Goal: Find specific page/section: Find specific page/section

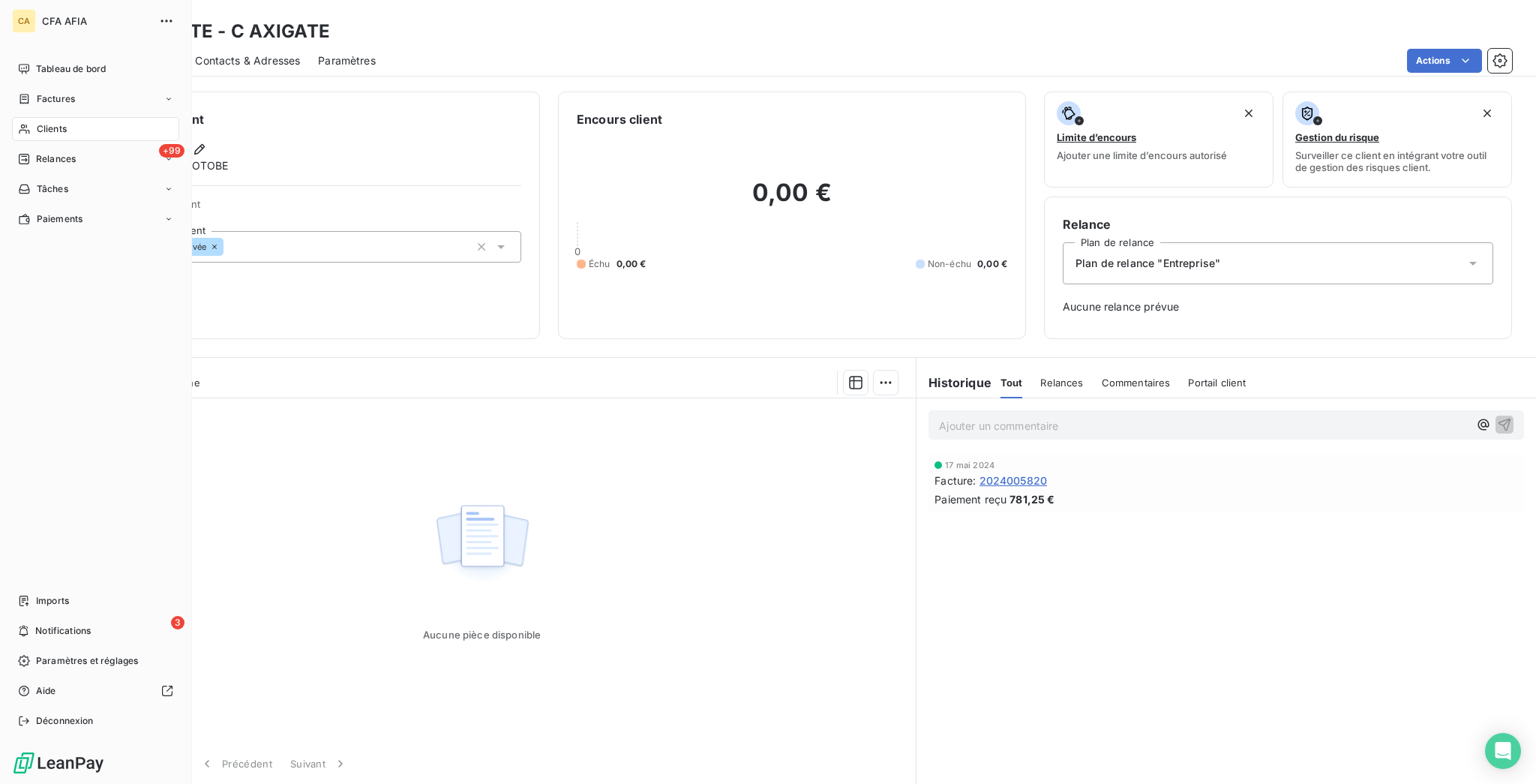
click at [44, 122] on span "Clients" at bounding box center [51, 129] width 30 height 13
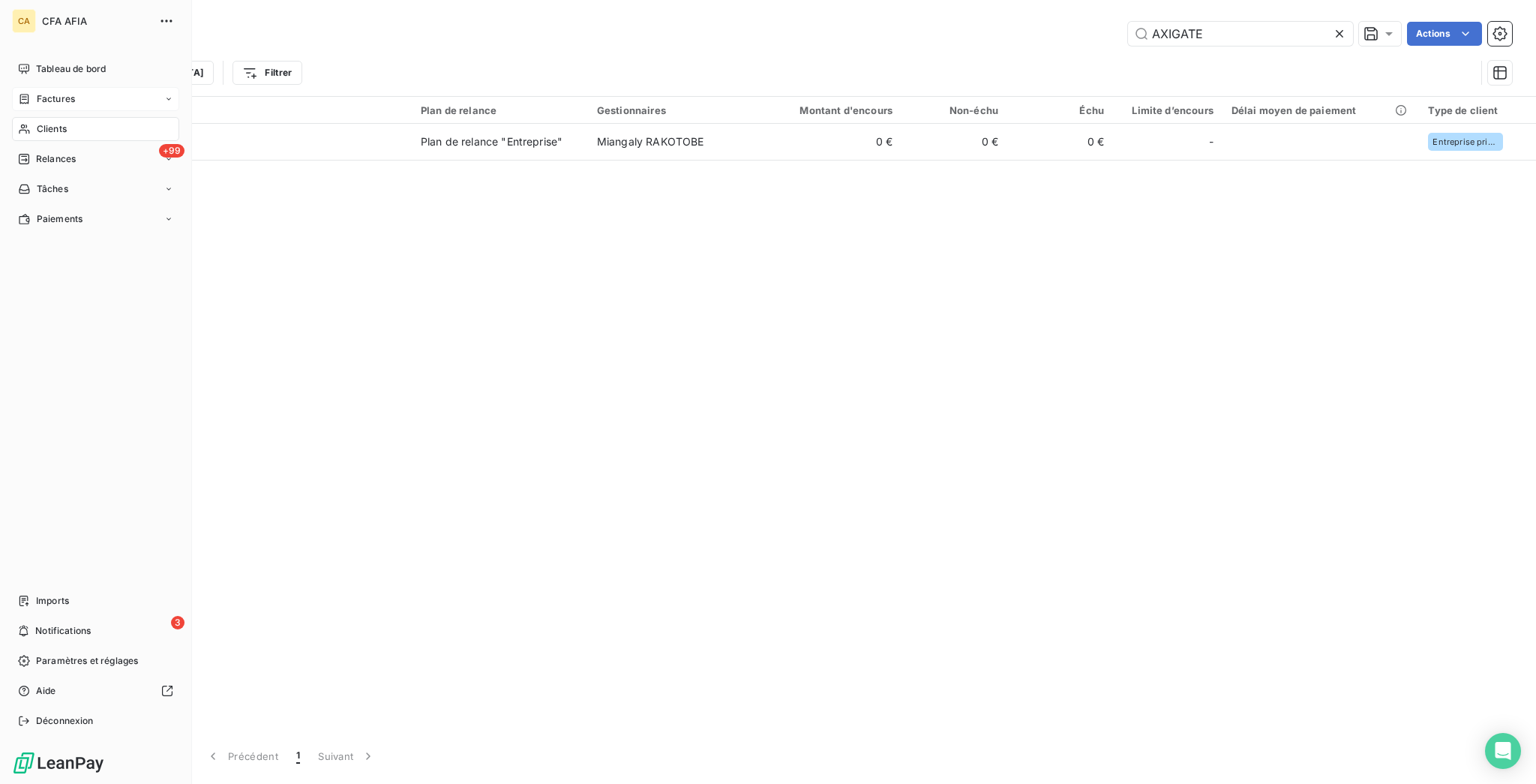
click at [41, 93] on span "Factures" at bounding box center [55, 99] width 38 height 13
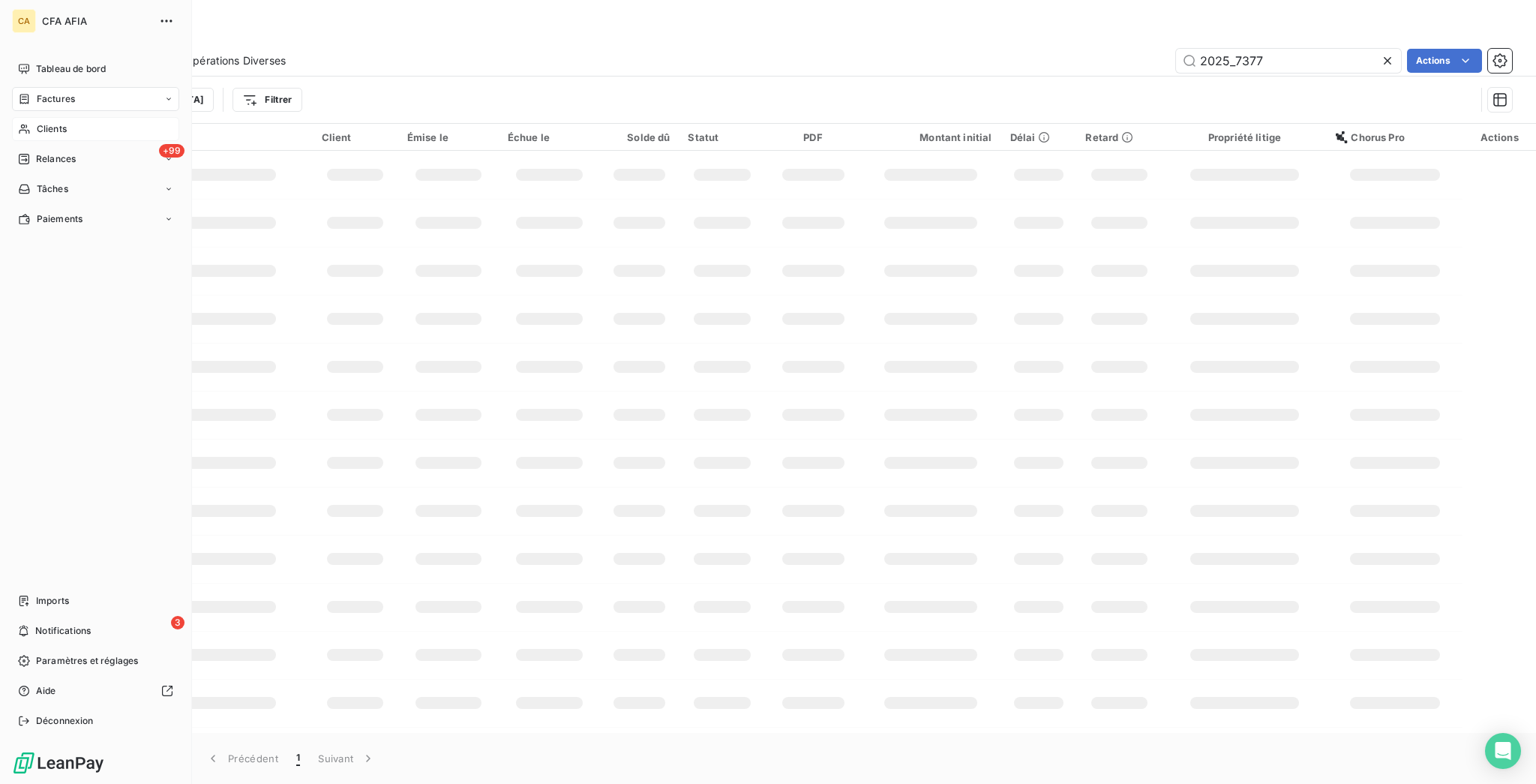
click at [25, 93] on div "Factures" at bounding box center [47, 99] width 57 height 13
click at [39, 122] on span "Factures" at bounding box center [55, 129] width 38 height 13
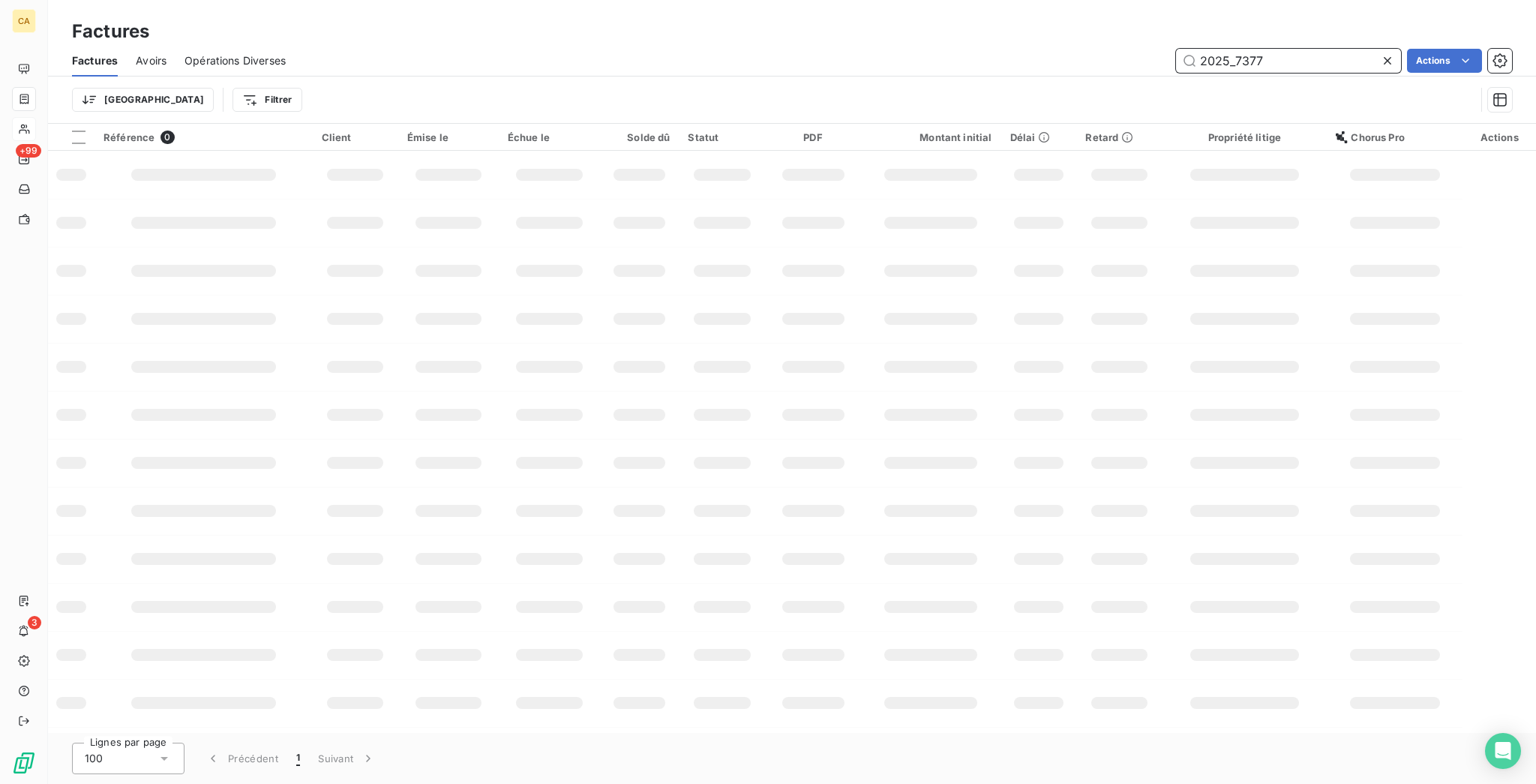
click at [1337, 50] on input "2025_7377" at bounding box center [1289, 60] width 225 height 24
drag, startPoint x: 1305, startPoint y: 50, endPoint x: 1020, endPoint y: 50, distance: 285.0
click at [1020, 50] on div "2024014773 Actions" at bounding box center [907, 60] width 1208 height 24
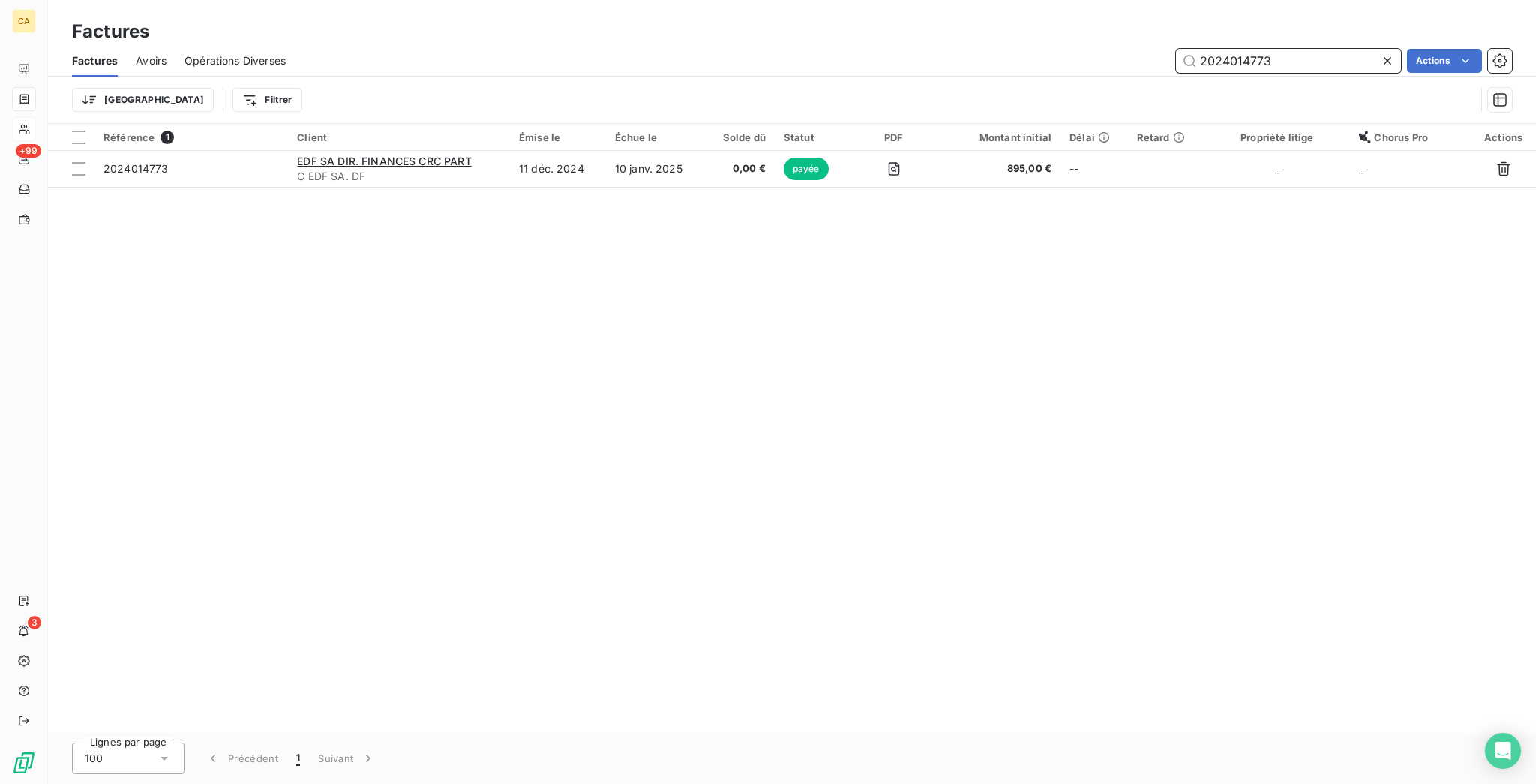
click at [1330, 49] on input "2024014773" at bounding box center [1289, 60] width 225 height 24
drag, startPoint x: 1290, startPoint y: 50, endPoint x: 1230, endPoint y: 51, distance: 60.0
click at [1230, 51] on input "2024014772" at bounding box center [1289, 60] width 225 height 24
drag, startPoint x: 1307, startPoint y: 44, endPoint x: 1229, endPoint y: 62, distance: 80.0
click at [1229, 62] on div "Factures Avoirs Opérations Diverses 2023001209 Actions" at bounding box center [792, 60] width 1488 height 32
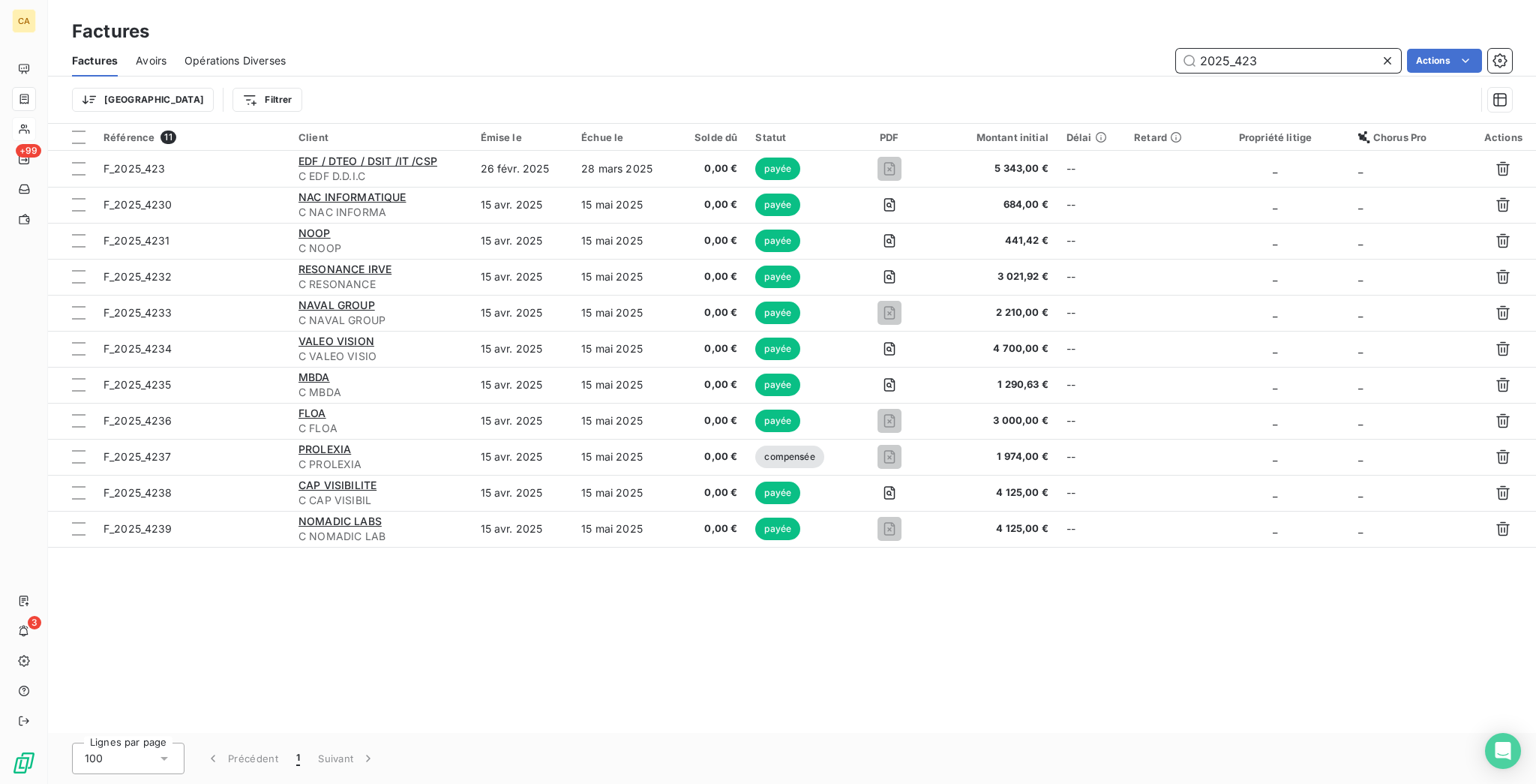
click at [1316, 49] on input "2025_423" at bounding box center [1289, 60] width 225 height 24
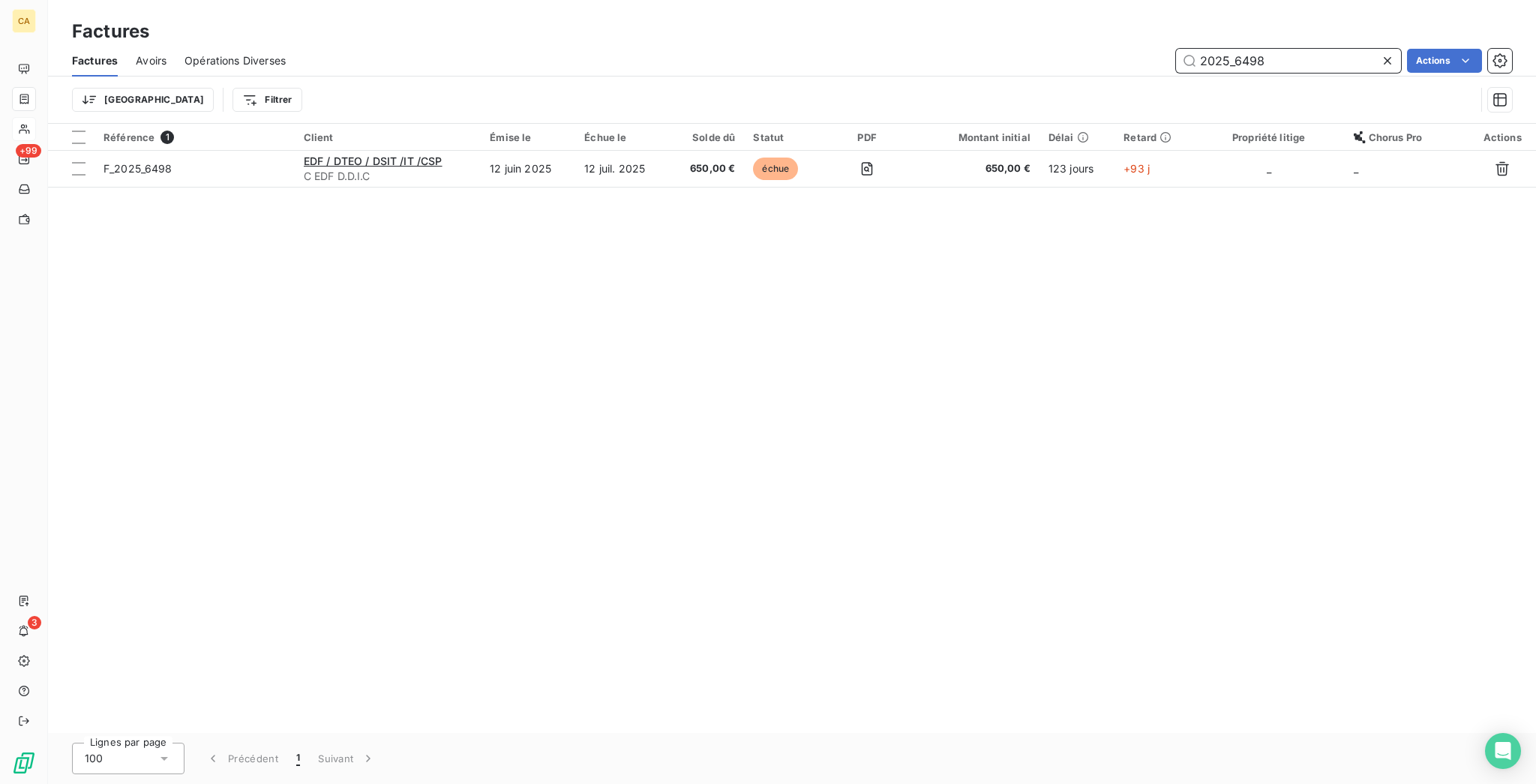
drag, startPoint x: 1290, startPoint y: 46, endPoint x: 1242, endPoint y: 51, distance: 48.3
click at [1242, 51] on input "2025_6498" at bounding box center [1289, 60] width 225 height 24
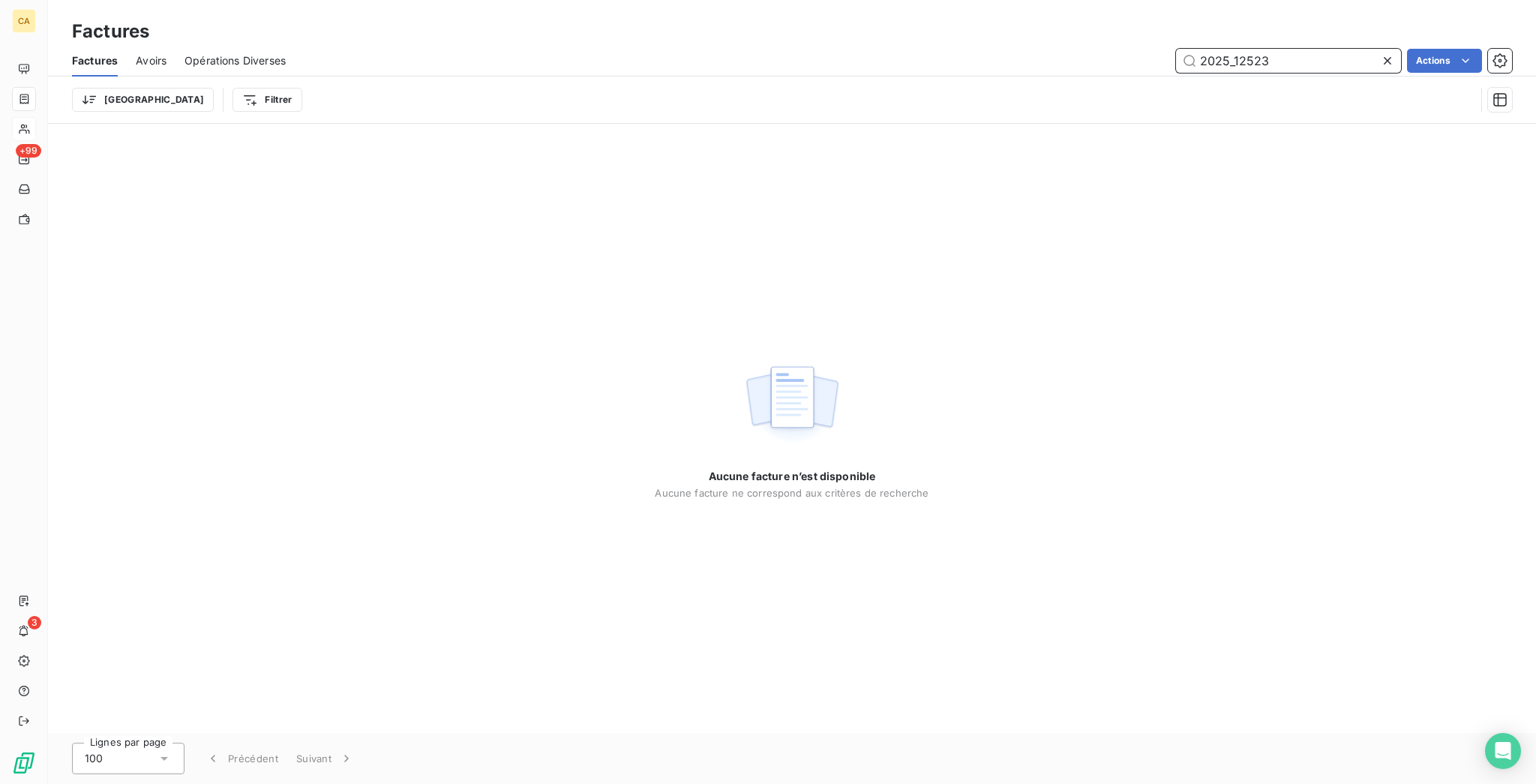
type input "2025_12523"
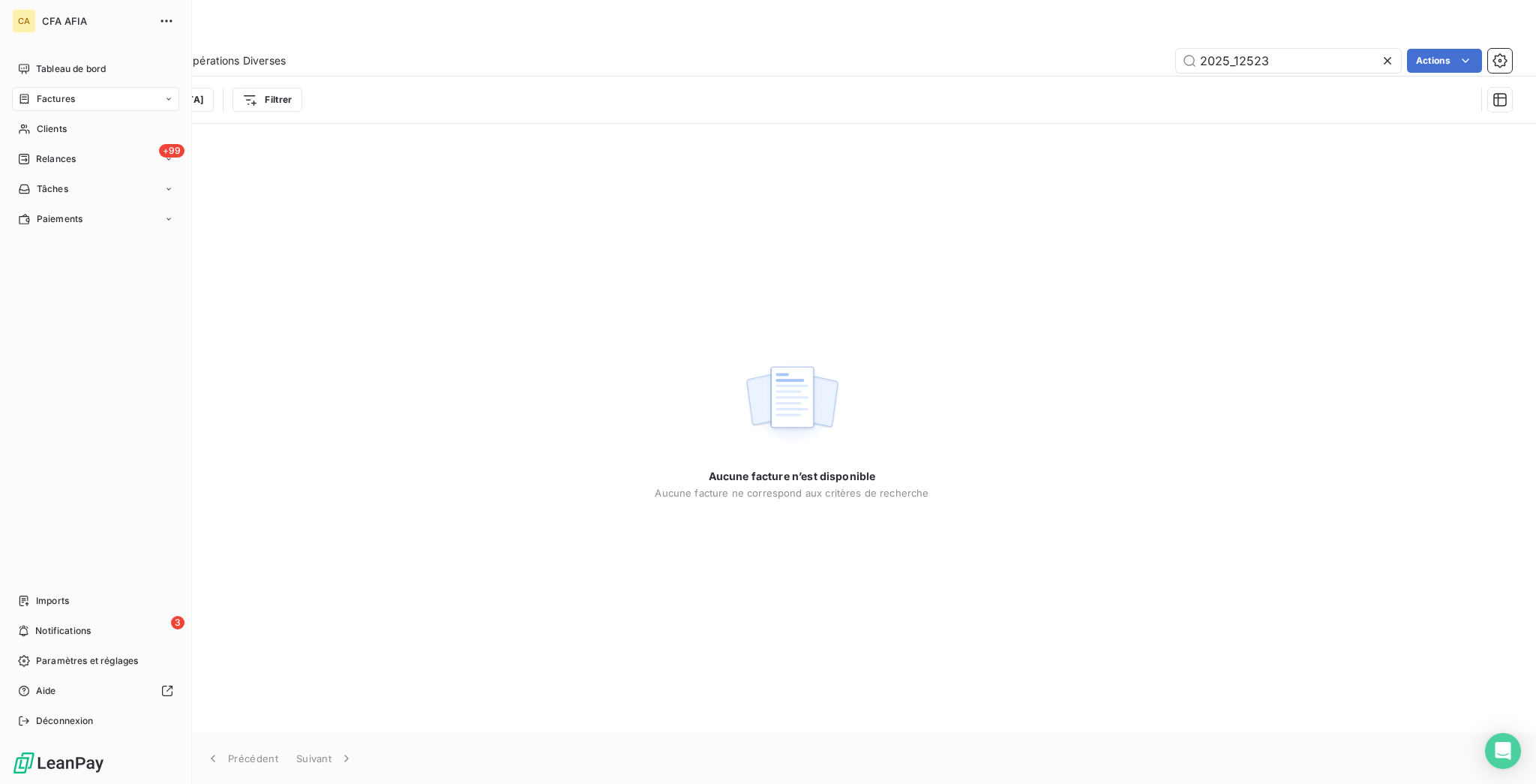
drag, startPoint x: 16, startPoint y: 99, endPoint x: 96, endPoint y: 88, distance: 80.8
click at [18, 123] on icon at bounding box center [24, 129] width 12 height 12
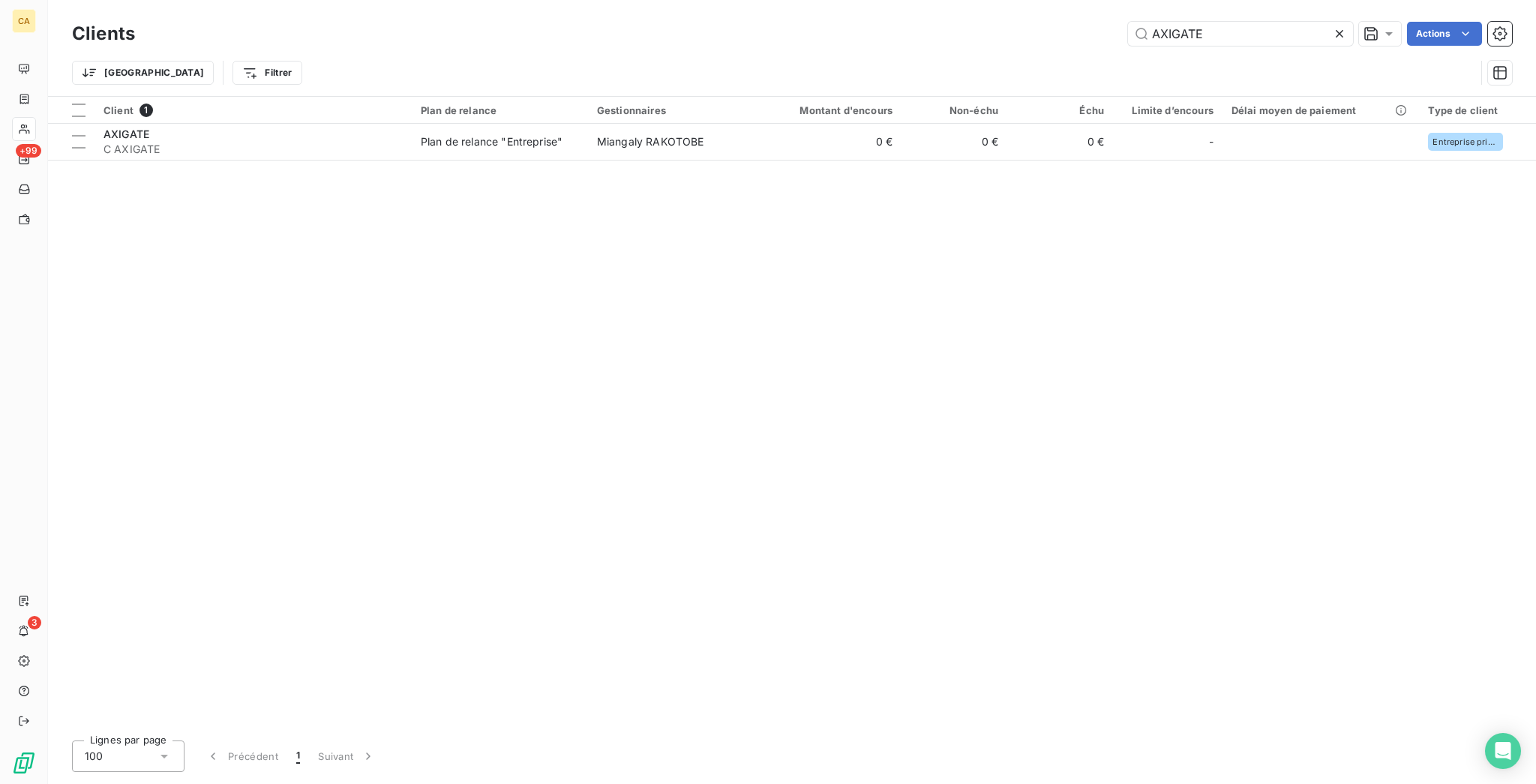
drag, startPoint x: 1260, startPoint y: 24, endPoint x: 1096, endPoint y: 33, distance: 164.2
click at [1096, 33] on div "AXIGATE Actions" at bounding box center [832, 33] width 1359 height 24
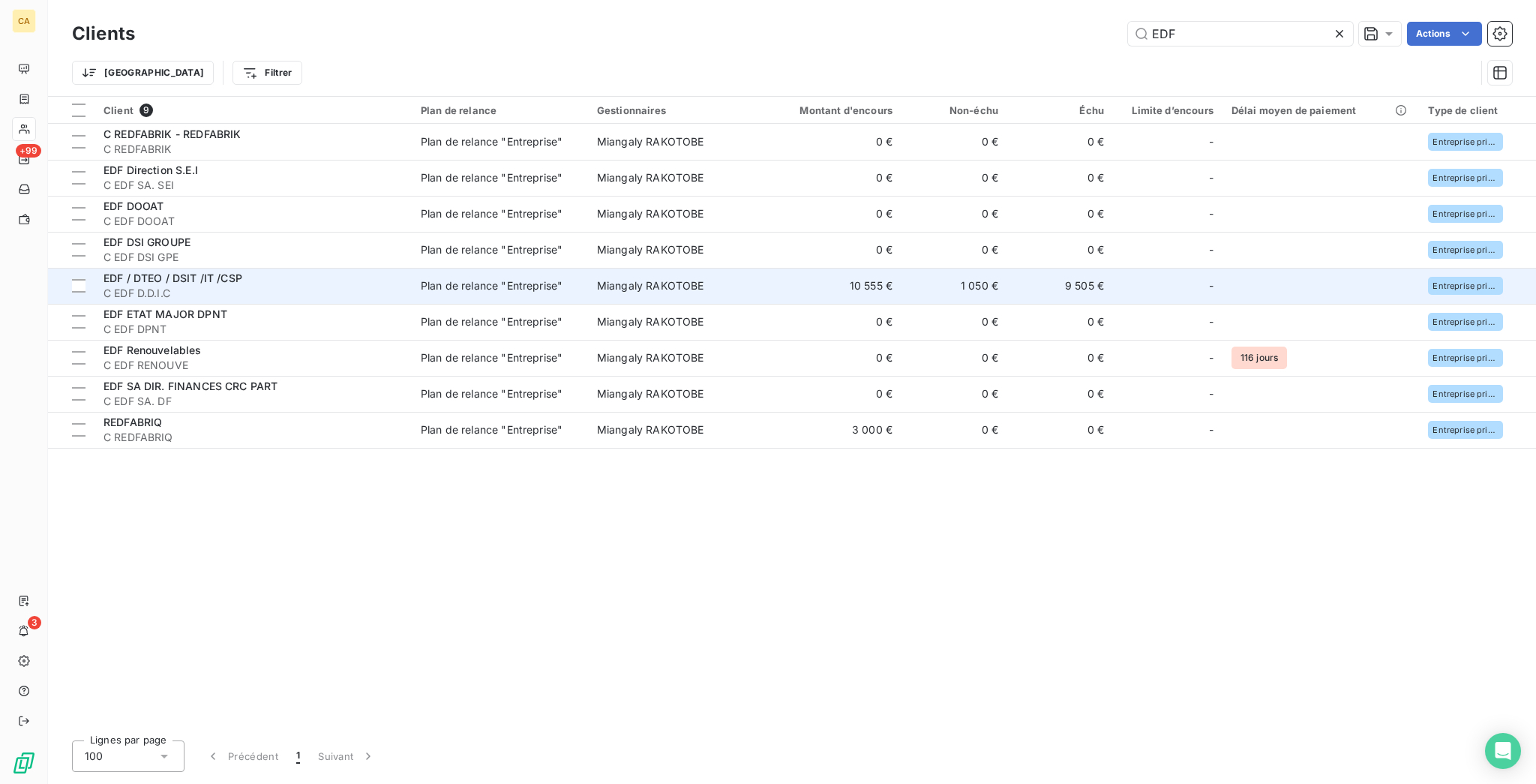
type input "EDF"
click at [152, 286] on span "C EDF D.D.I.C" at bounding box center [252, 293] width 299 height 15
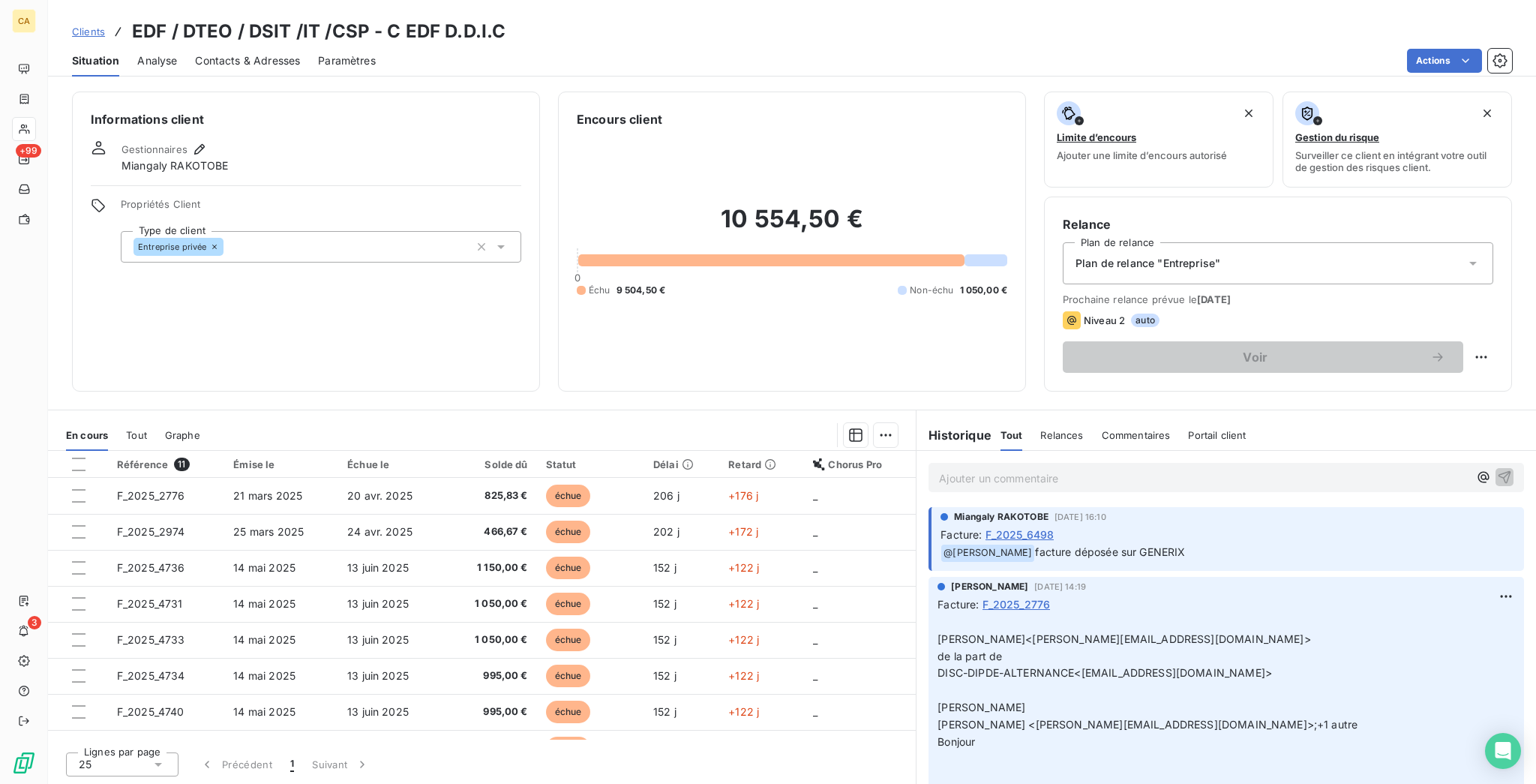
drag, startPoint x: 1179, startPoint y: 460, endPoint x: 1022, endPoint y: 459, distance: 157.0
click at [1022, 543] on p "﻿ @ [PERSON_NAME] facture déposée sur GENERIX" at bounding box center [1228, 552] width 575 height 18
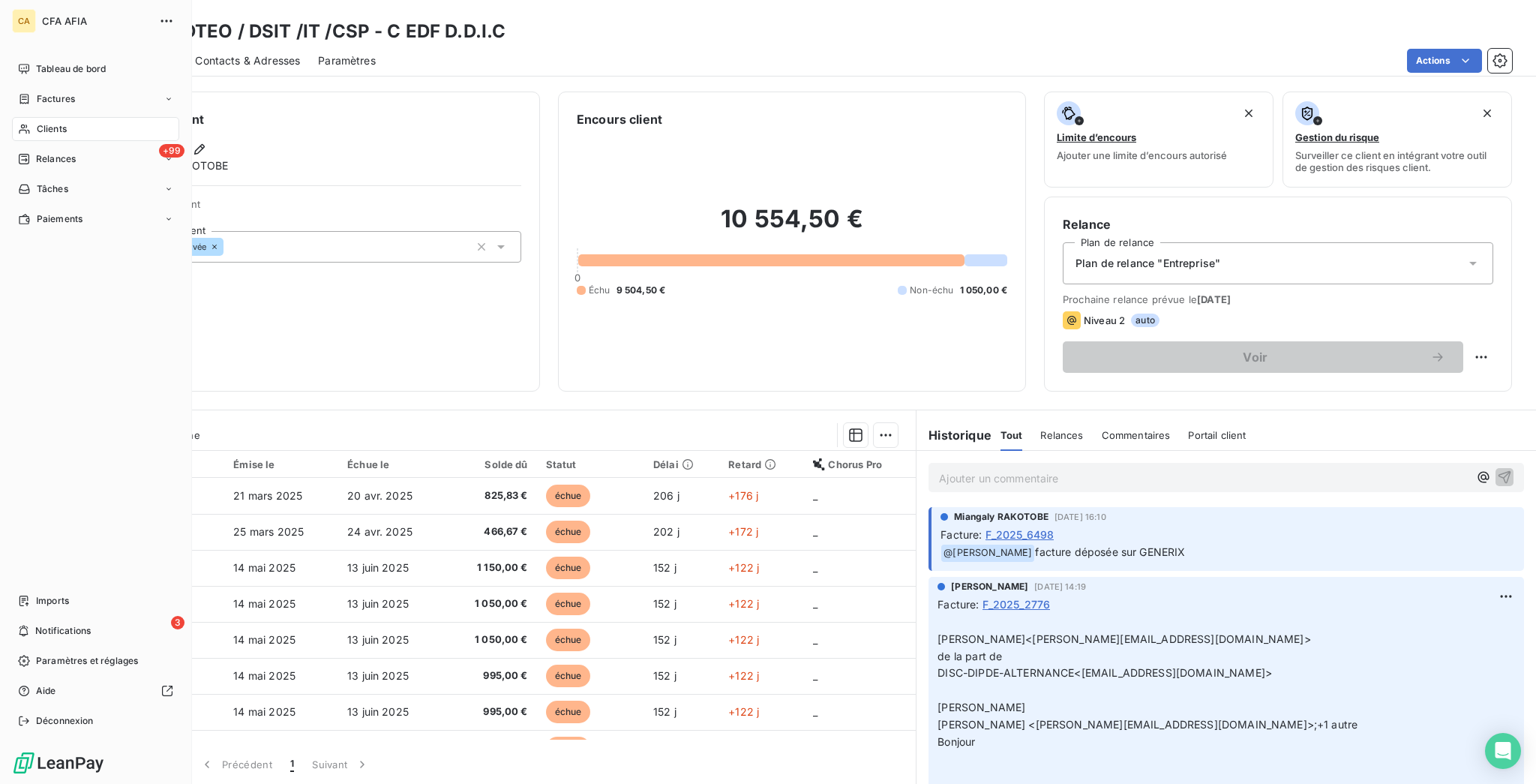
click at [13, 117] on div "Clients" at bounding box center [96, 129] width 167 height 24
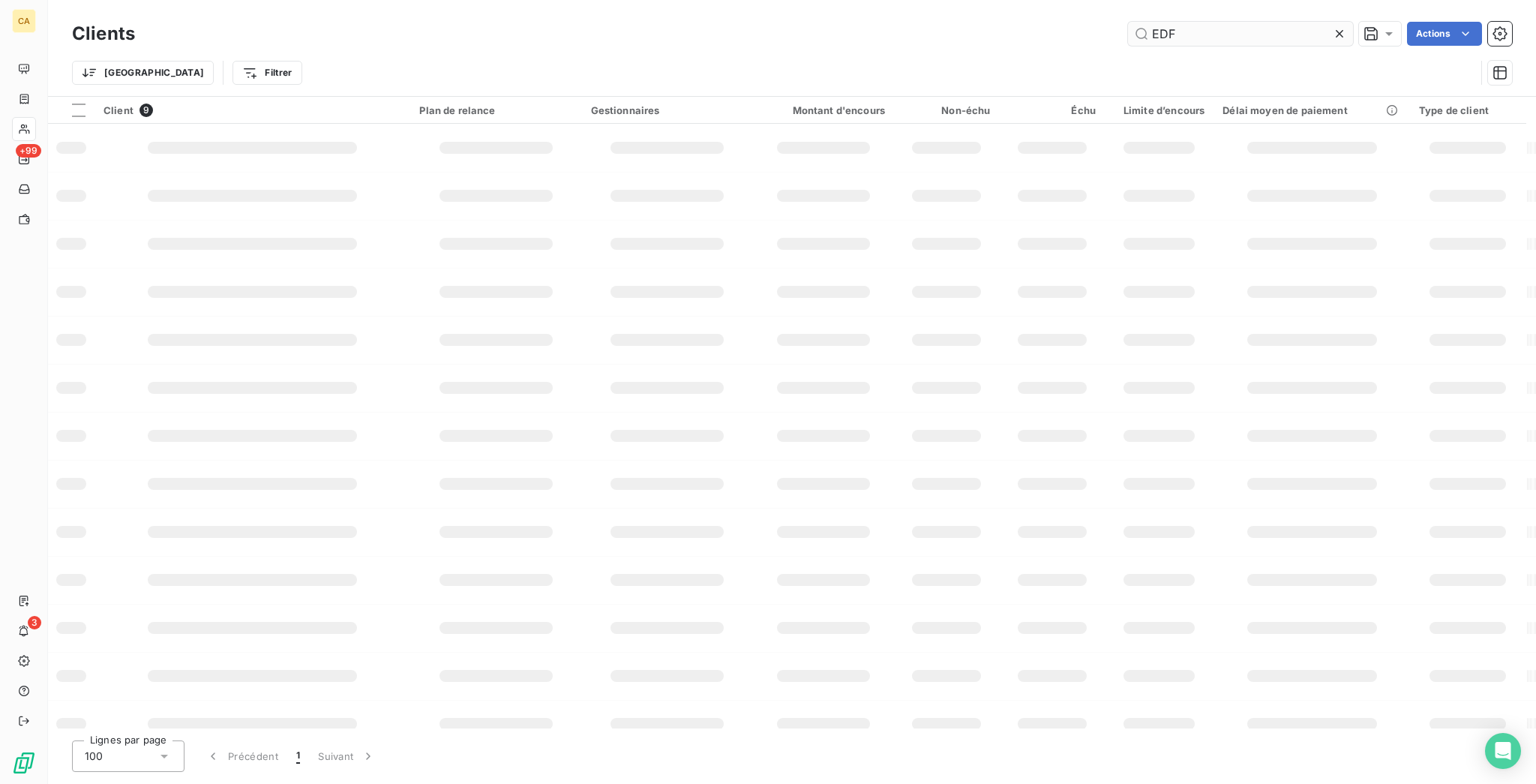
click at [1258, 30] on input "EDF" at bounding box center [1241, 33] width 225 height 24
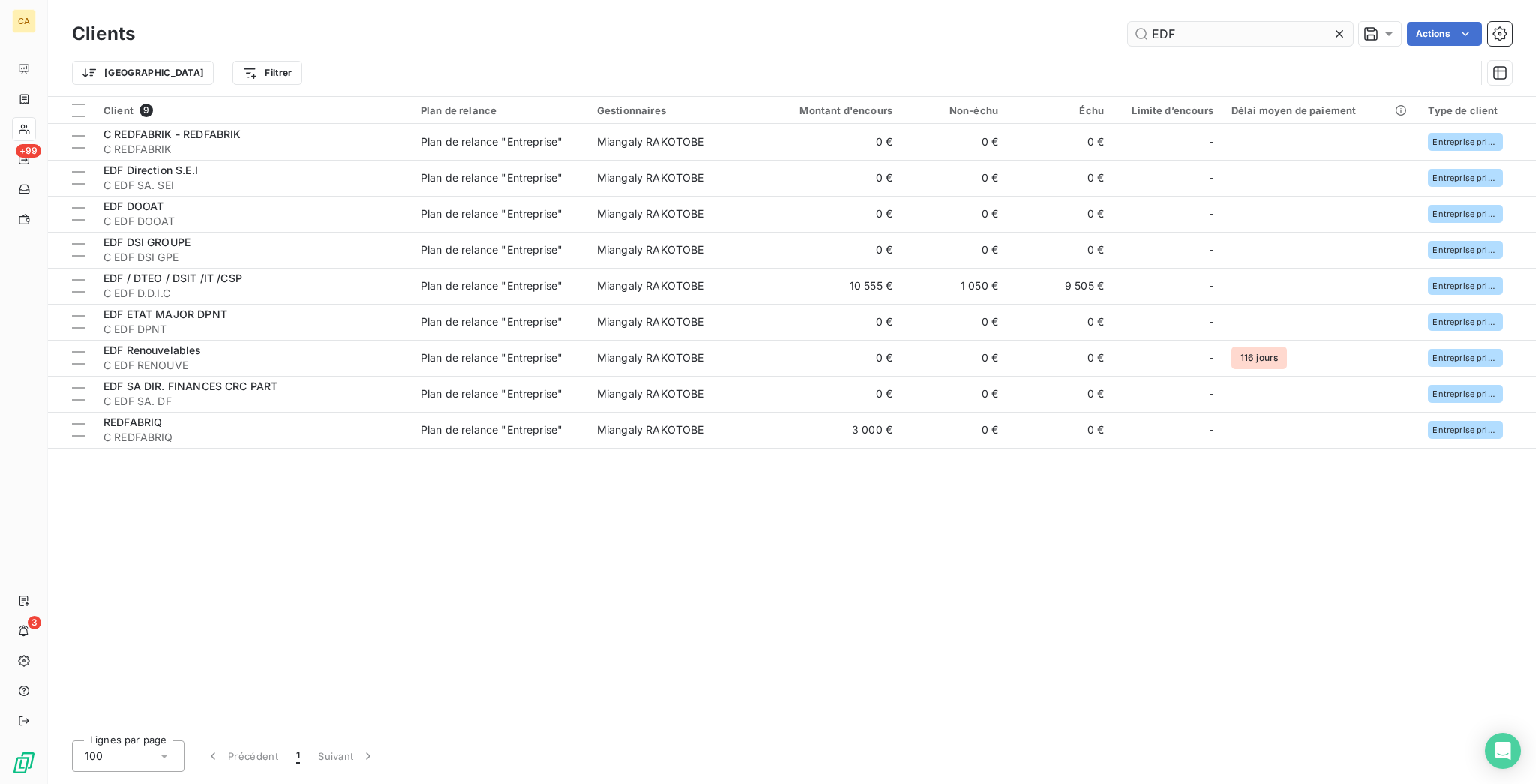
click at [1258, 30] on input "EDF" at bounding box center [1241, 33] width 225 height 24
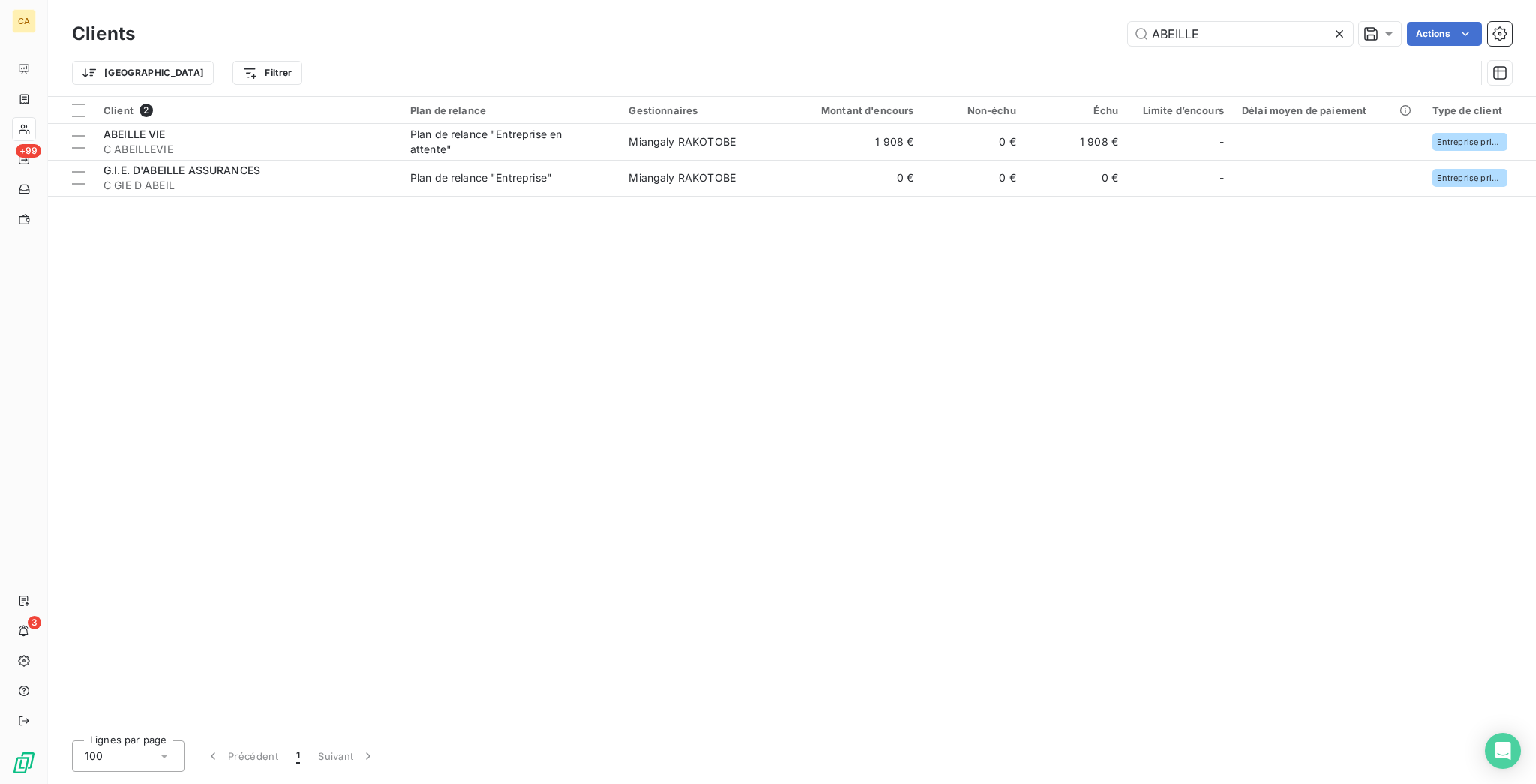
type input "ABEILLE"
click at [801, 566] on div "Client 2 Plan de relance Gestionnaires Montant d'encours Non-échu Échu Limite d…" at bounding box center [792, 412] width 1488 height 631
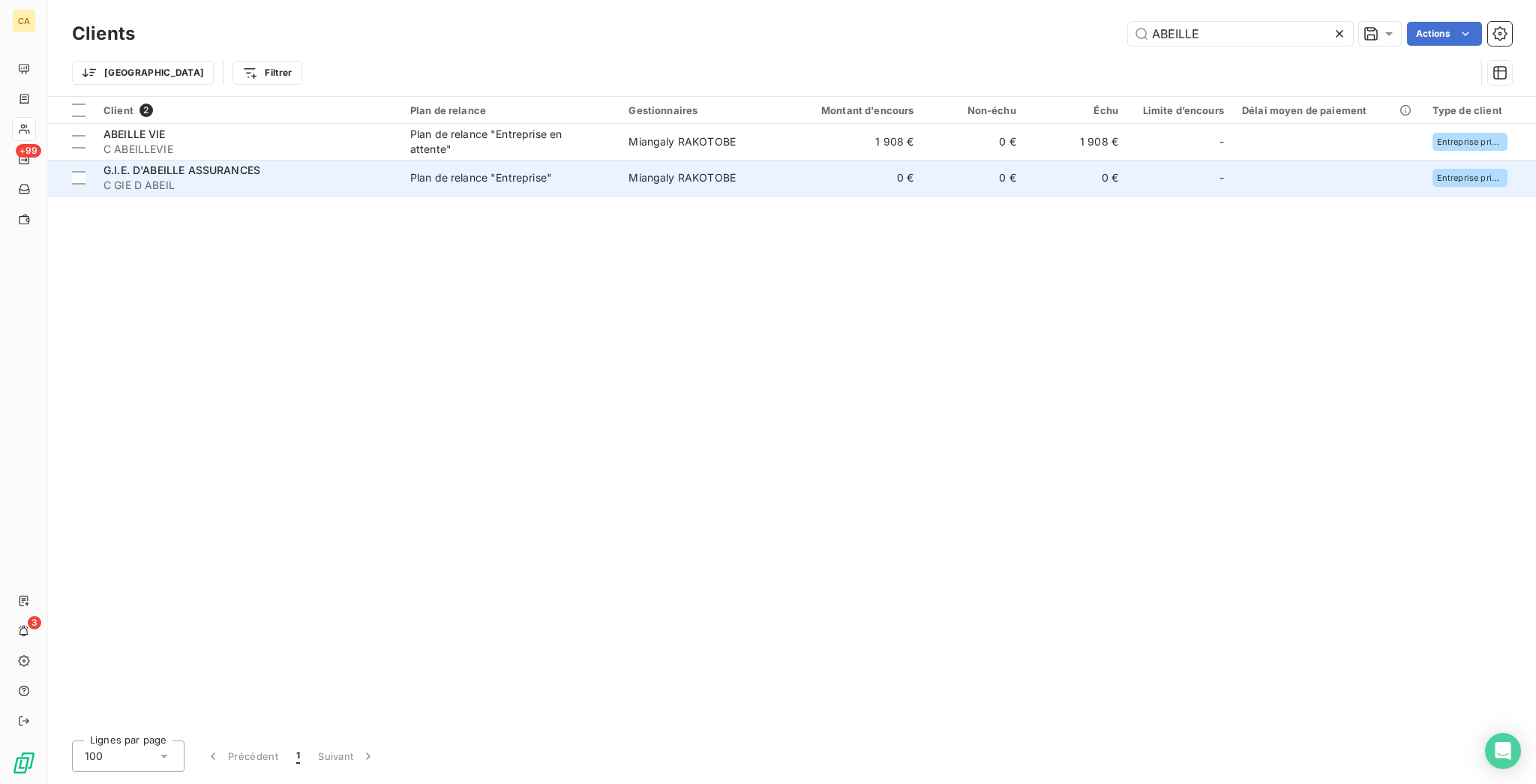
click at [344, 178] on span "C GIE D ABEIL" at bounding box center [247, 185] width 288 height 15
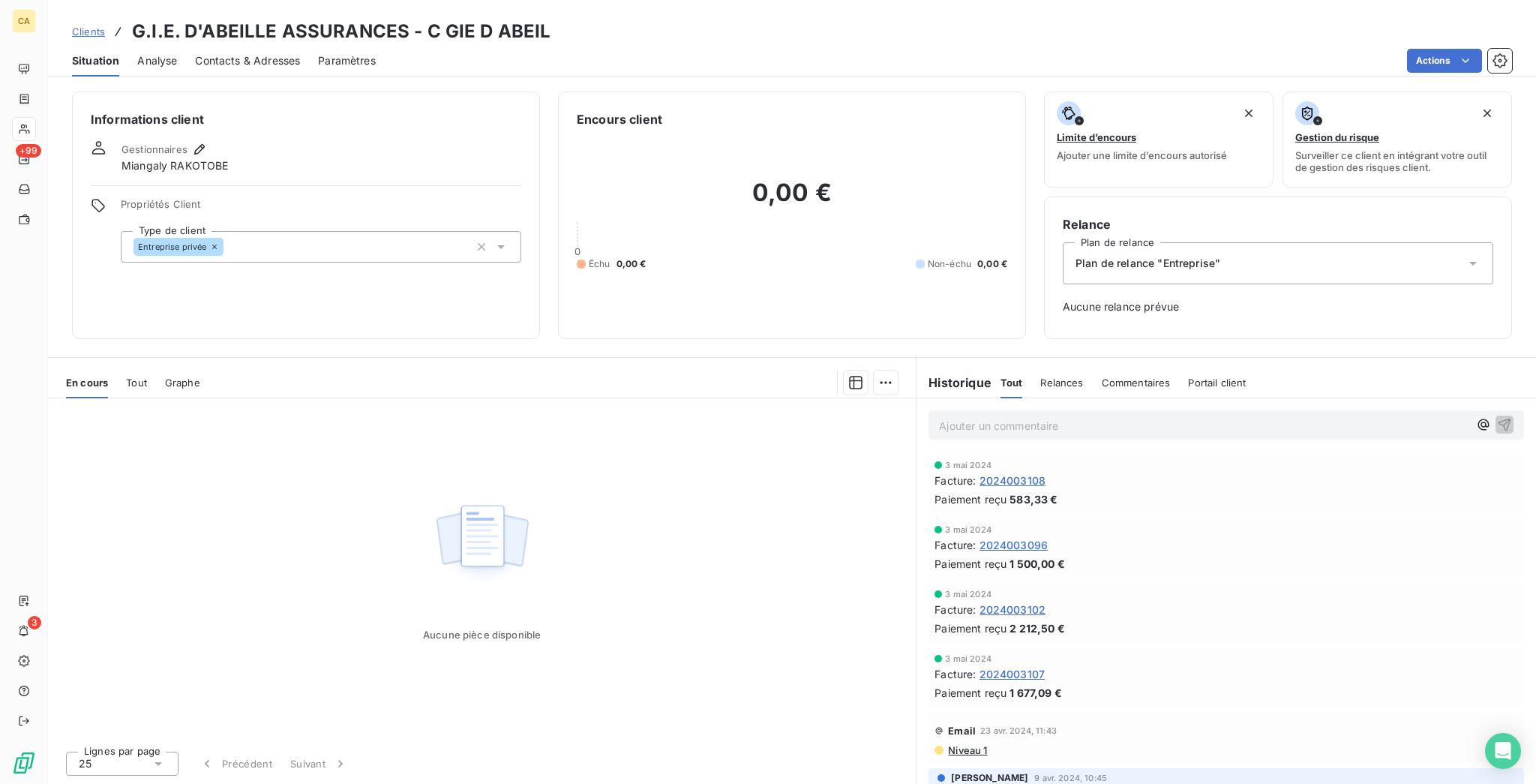
click at [132, 367] on div "En cours Tout Graphe" at bounding box center [481, 382] width 868 height 32
click at [126, 376] on span "Tout" at bounding box center [137, 382] width 21 height 12
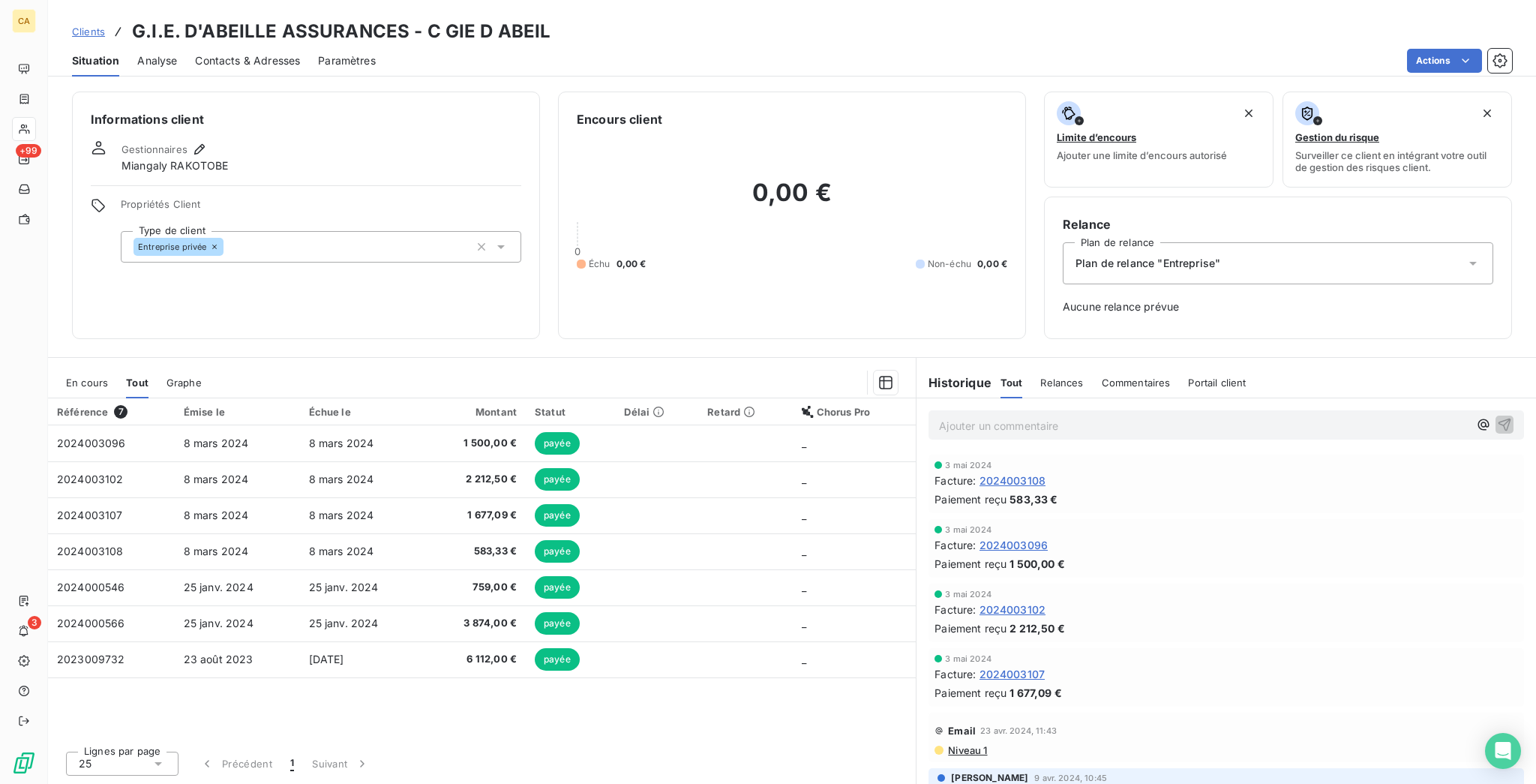
click at [78, 376] on span "En cours" at bounding box center [87, 382] width 42 height 12
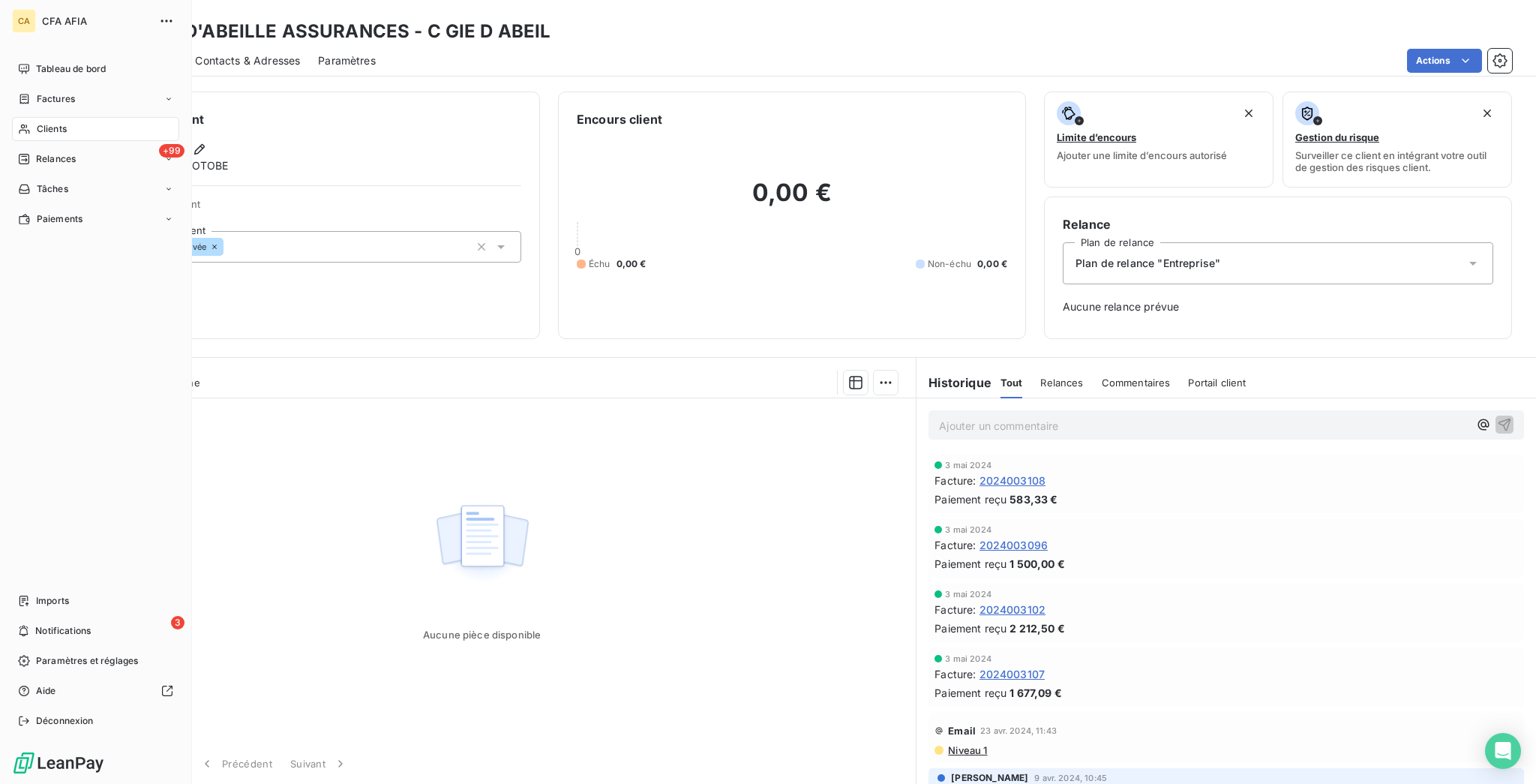
click at [61, 117] on div "Clients" at bounding box center [96, 129] width 167 height 24
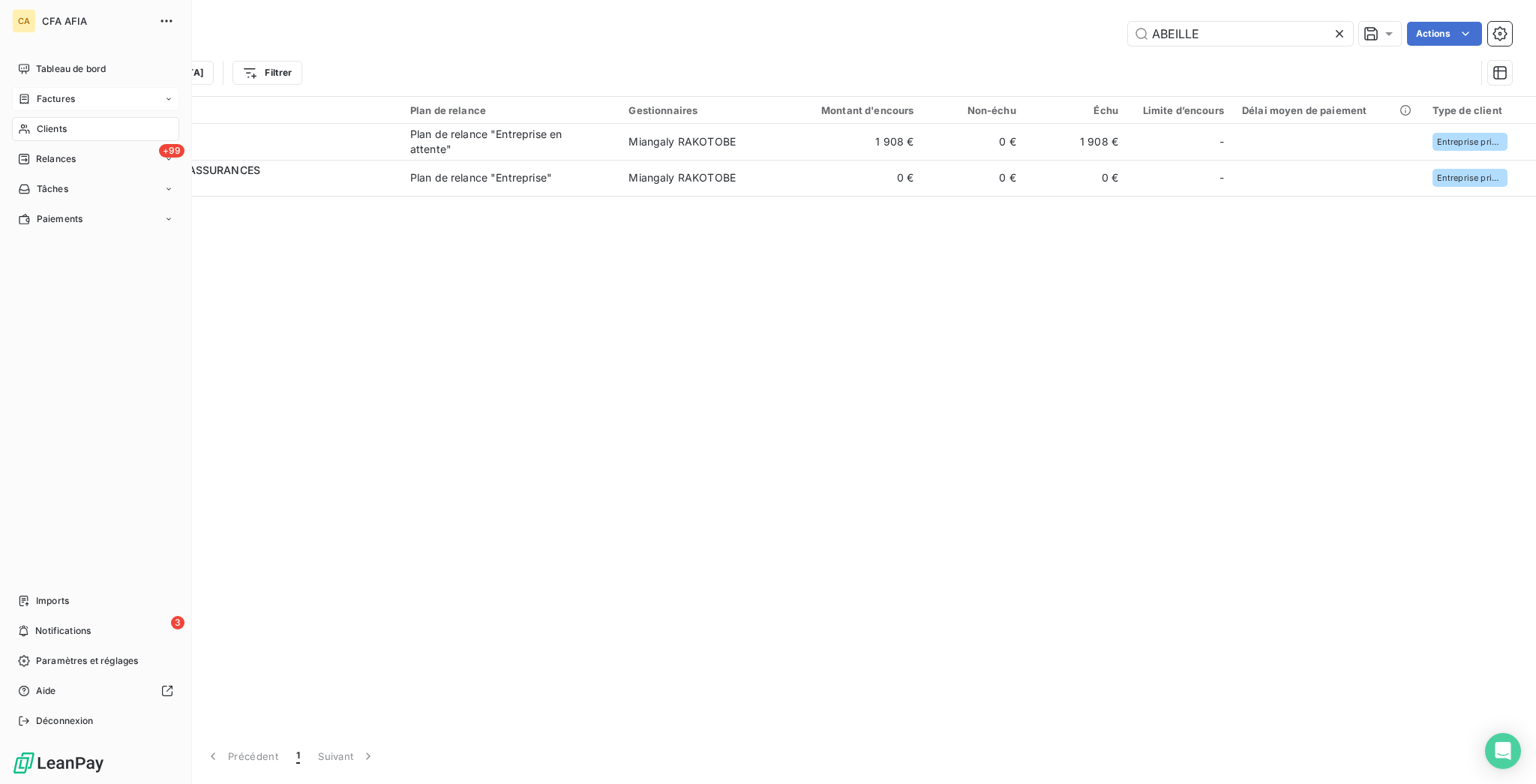
click at [18, 93] on icon at bounding box center [24, 98] width 12 height 12
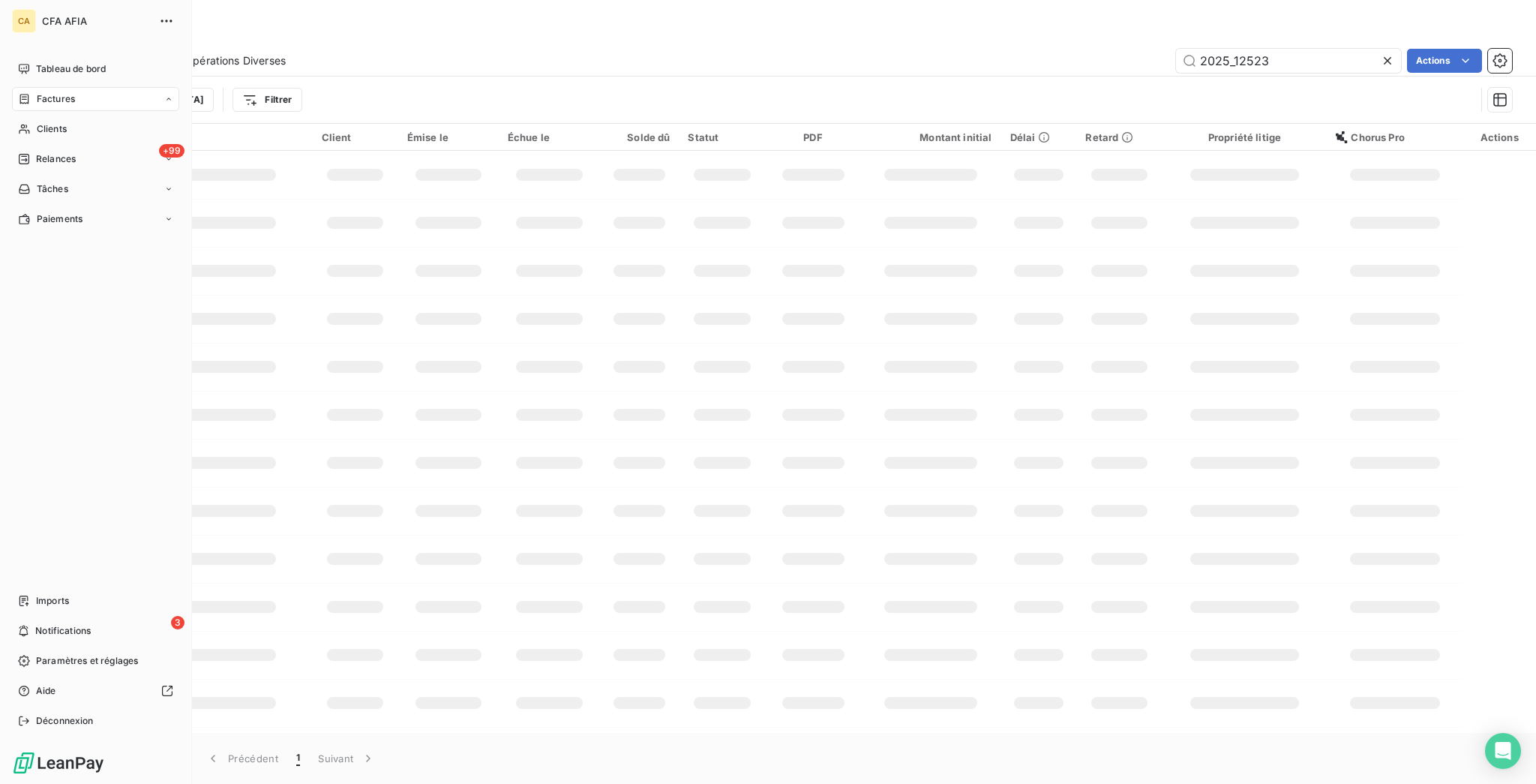
click at [0, 0] on nav "Factures Avoirs Opérations Diverses" at bounding box center [0, 0] width 0 height 0
click at [52, 90] on div "Factures Factures Avoirs Opérations Diverses" at bounding box center [96, 143] width 167 height 114
click at [56, 93] on span "Factures" at bounding box center [55, 99] width 38 height 13
click at [58, 117] on div "Clients" at bounding box center [96, 129] width 167 height 24
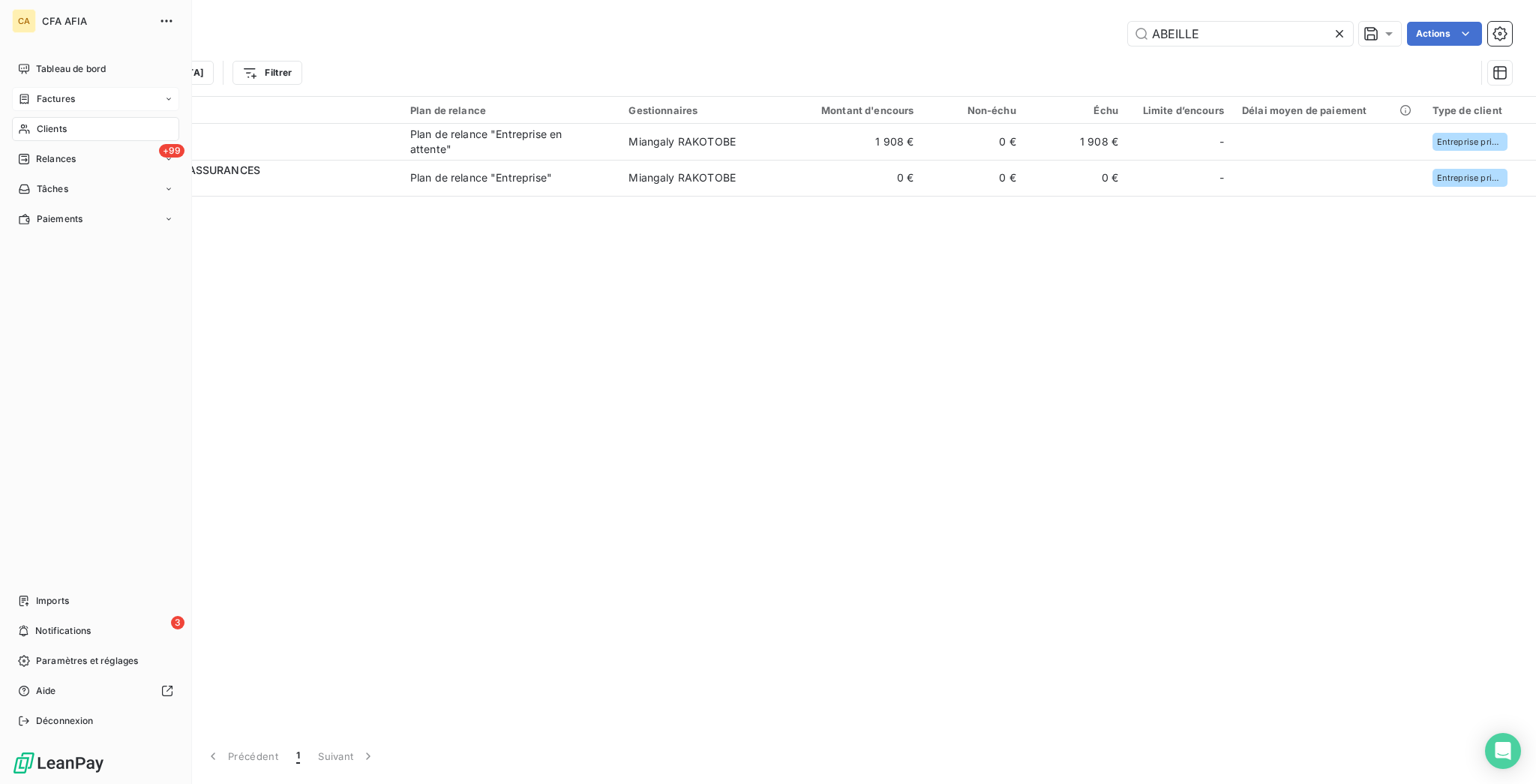
click at [61, 93] on span "Factures" at bounding box center [55, 99] width 38 height 13
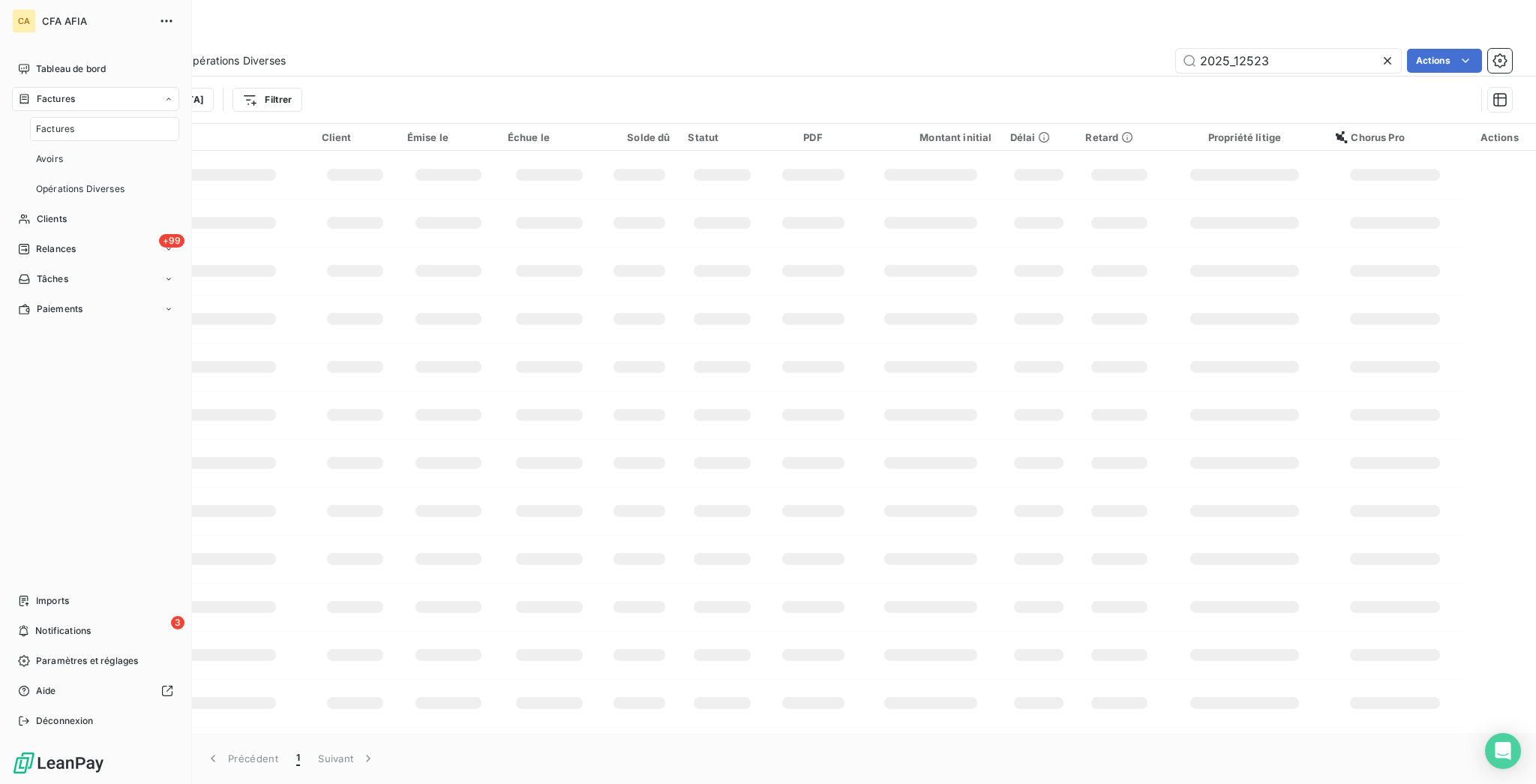
click at [54, 122] on span "Factures" at bounding box center [55, 129] width 38 height 13
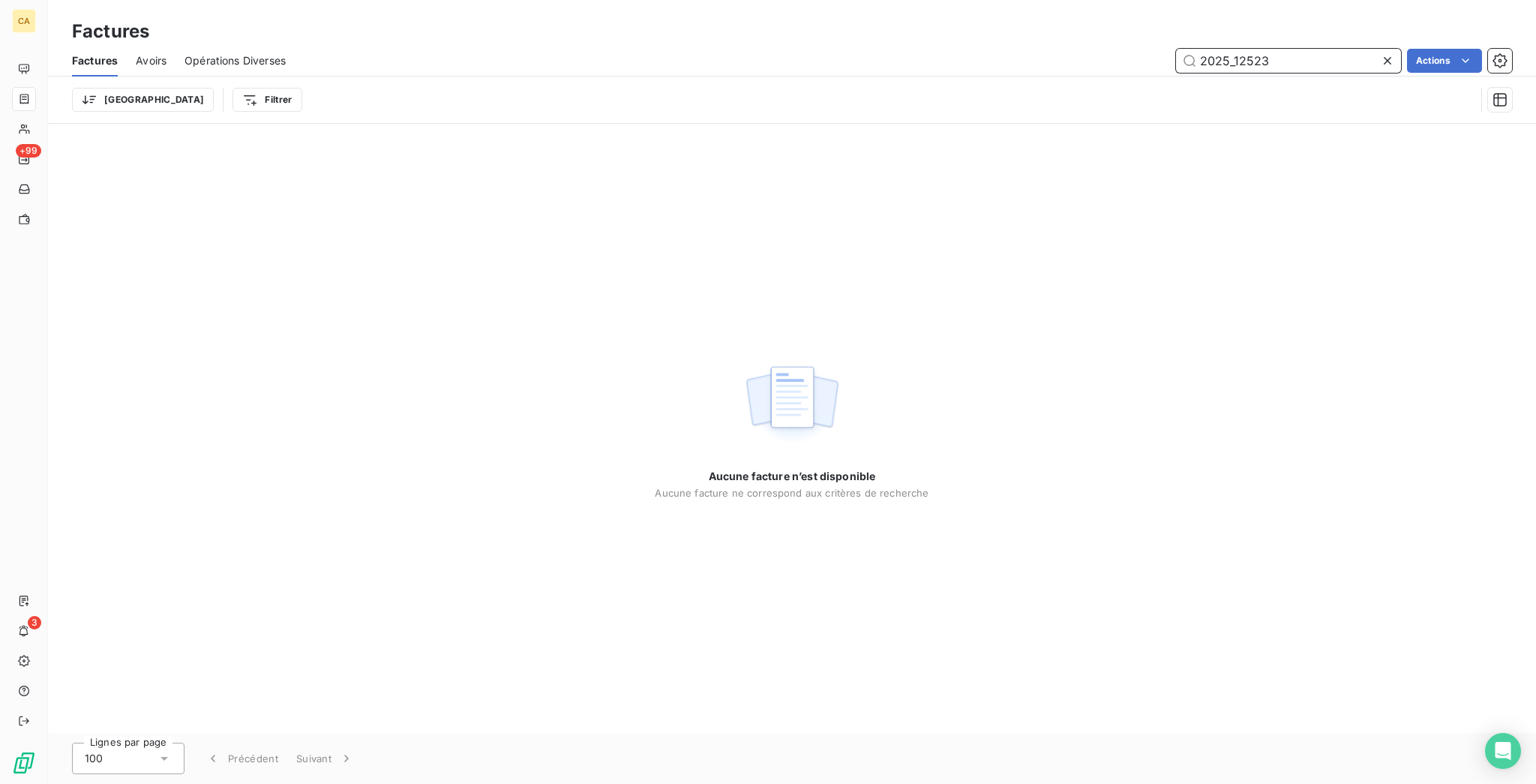
click at [1311, 49] on input "2025_12523" at bounding box center [1289, 60] width 225 height 24
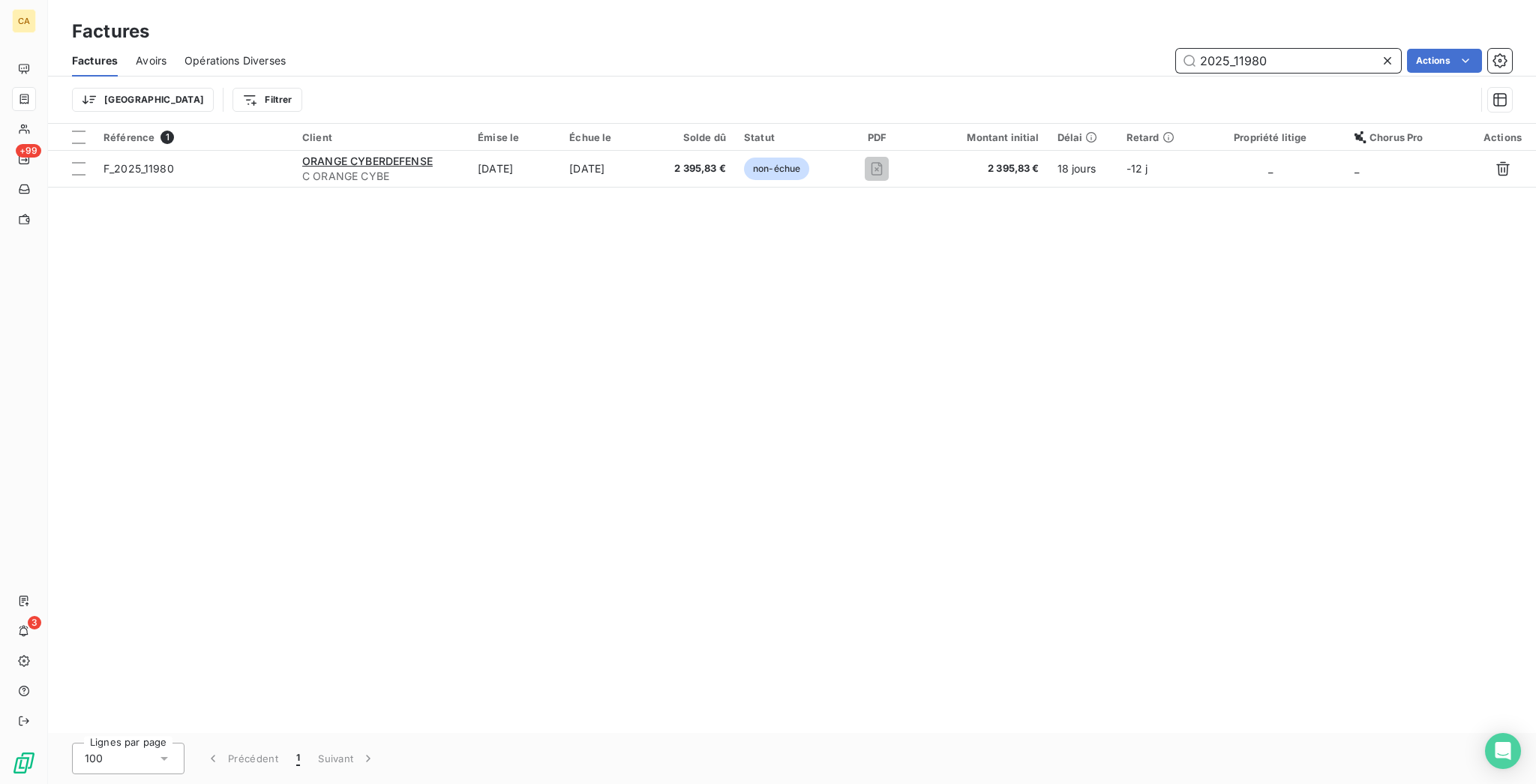
type input "2025_11980"
